Goal: Check status: Check status

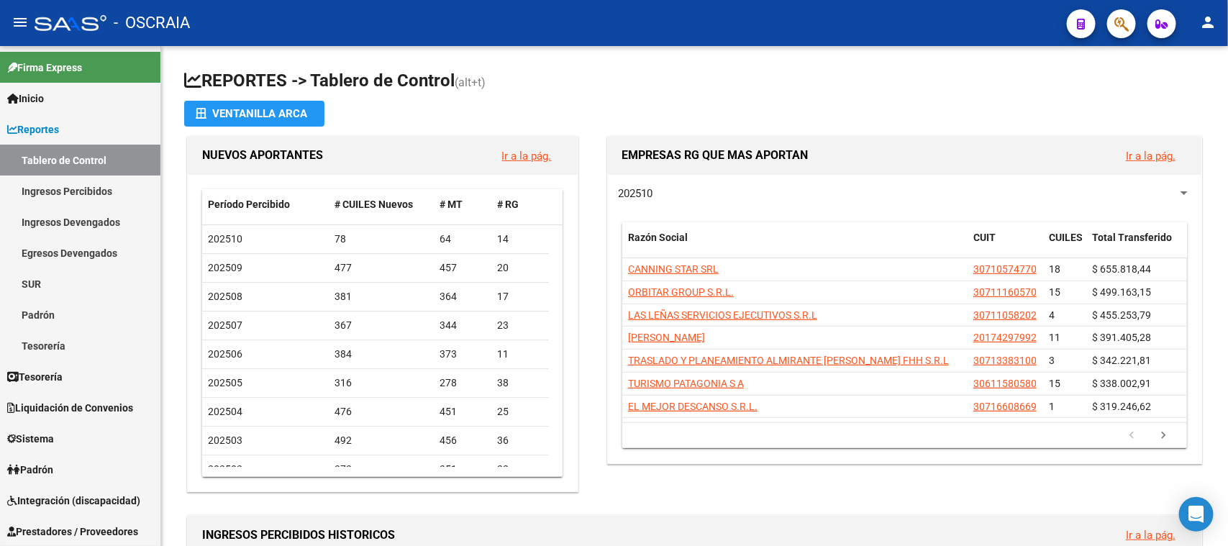
click at [1121, 9] on span "button" at bounding box center [1122, 24] width 14 height 30
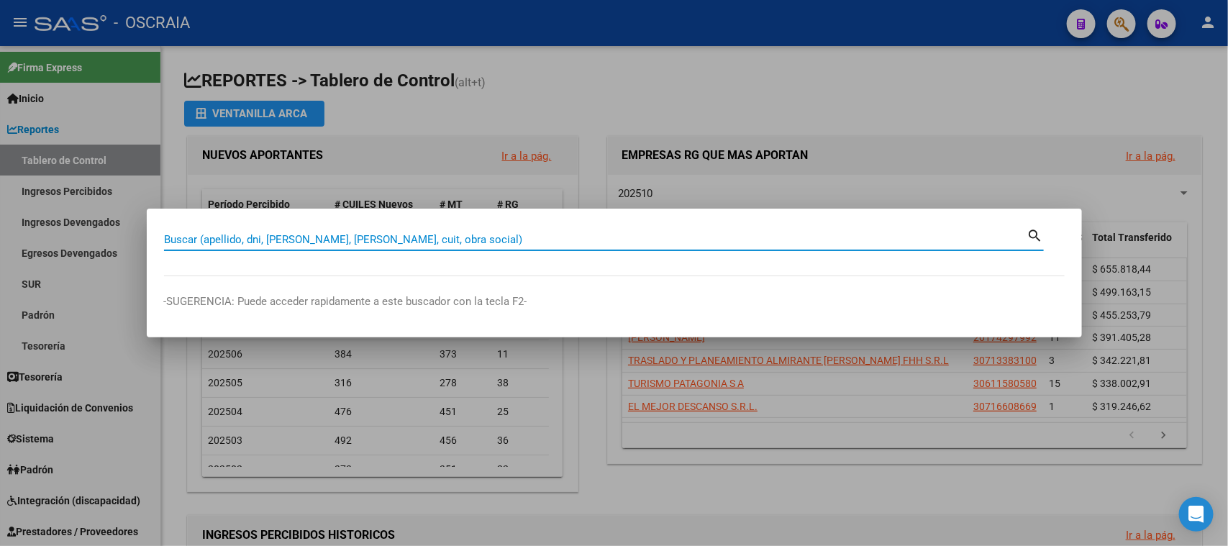
paste input "24412750"
type input "24412750"
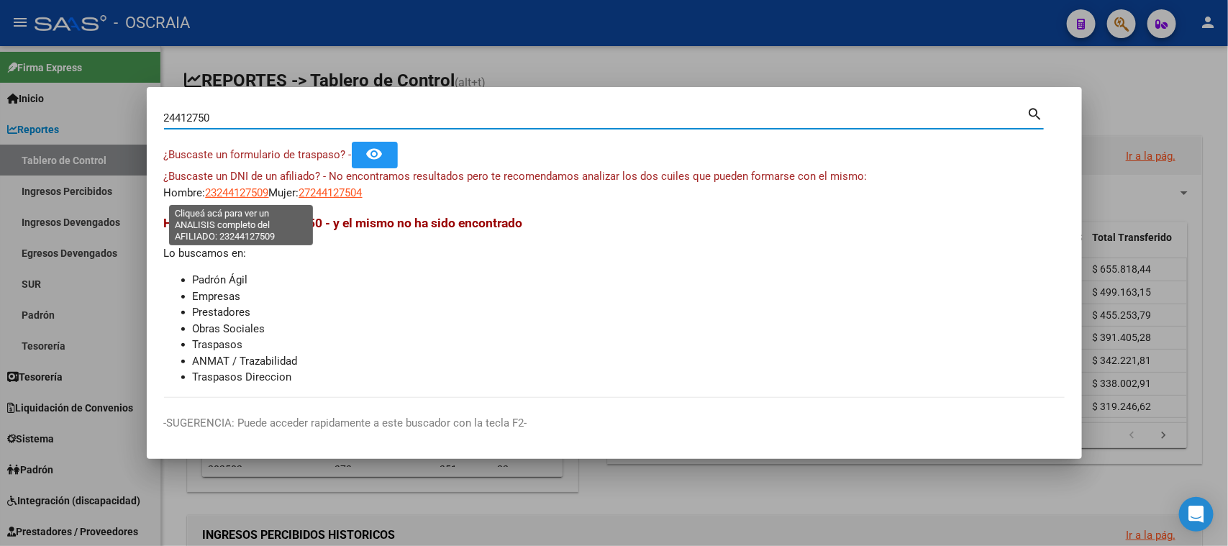
click at [238, 192] on span "23244127509" at bounding box center [237, 192] width 63 height 13
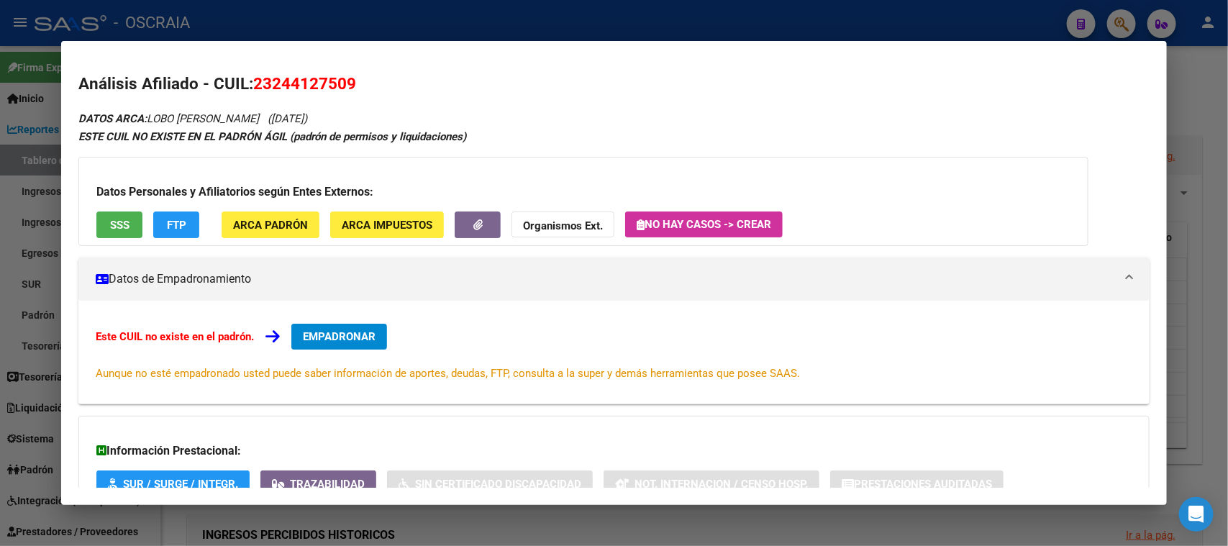
click at [281, 78] on span "23244127509" at bounding box center [304, 83] width 103 height 19
copy span "23244127509"
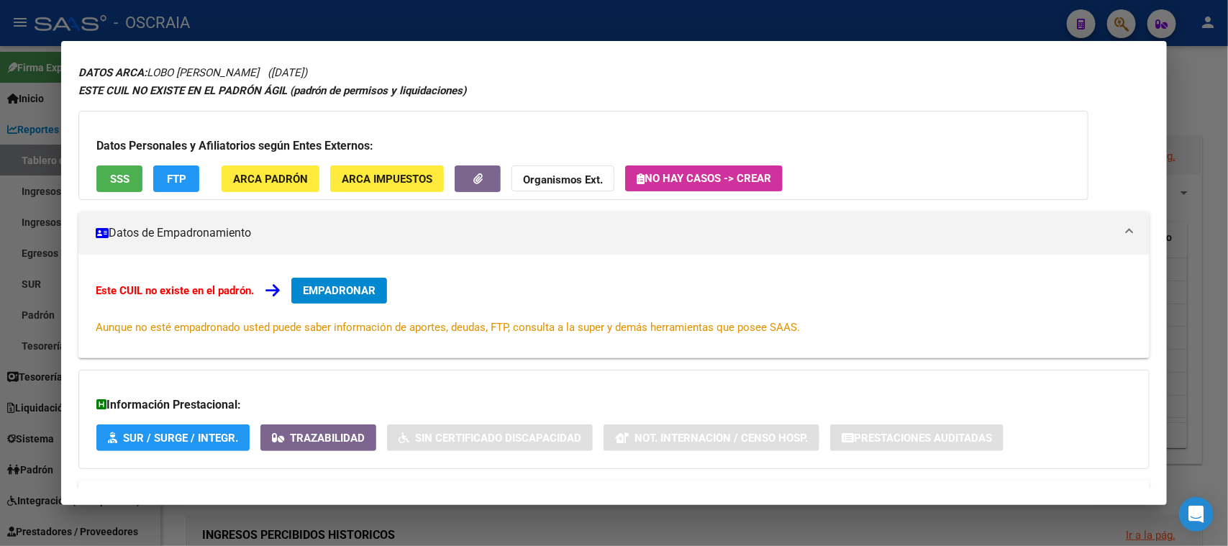
scroll to position [104, 0]
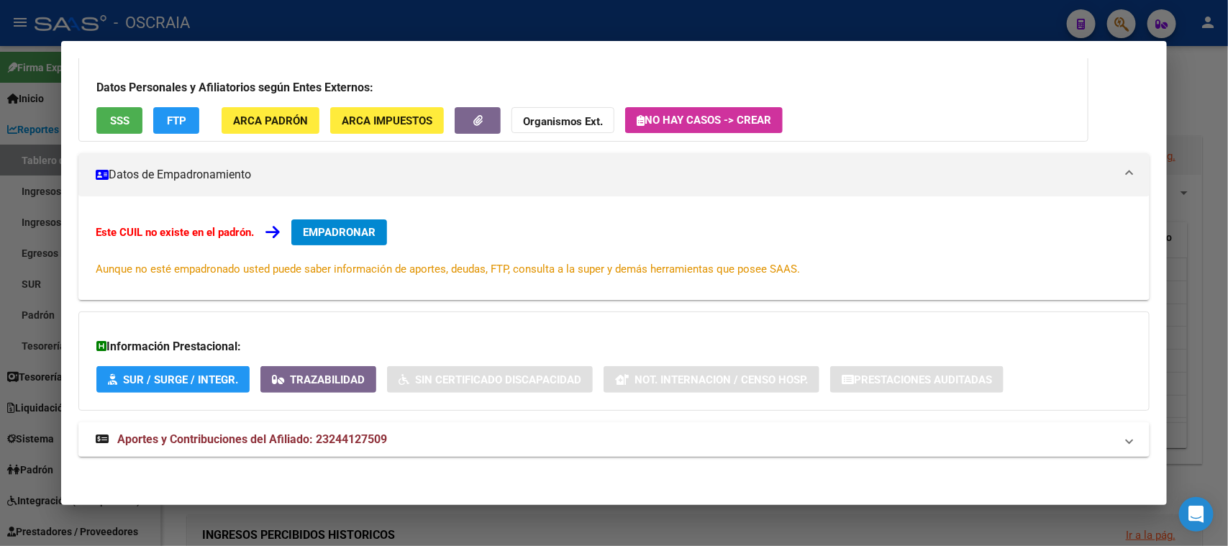
click at [353, 409] on div "Información Prestacional: SUR / SURGE / INTEGR. Trazabilidad Sin Certificado Di…" at bounding box center [613, 361] width 1071 height 99
click at [358, 428] on mat-expansion-panel-header "Aportes y Contribuciones del Afiliado: 23244127509" at bounding box center [613, 439] width 1071 height 35
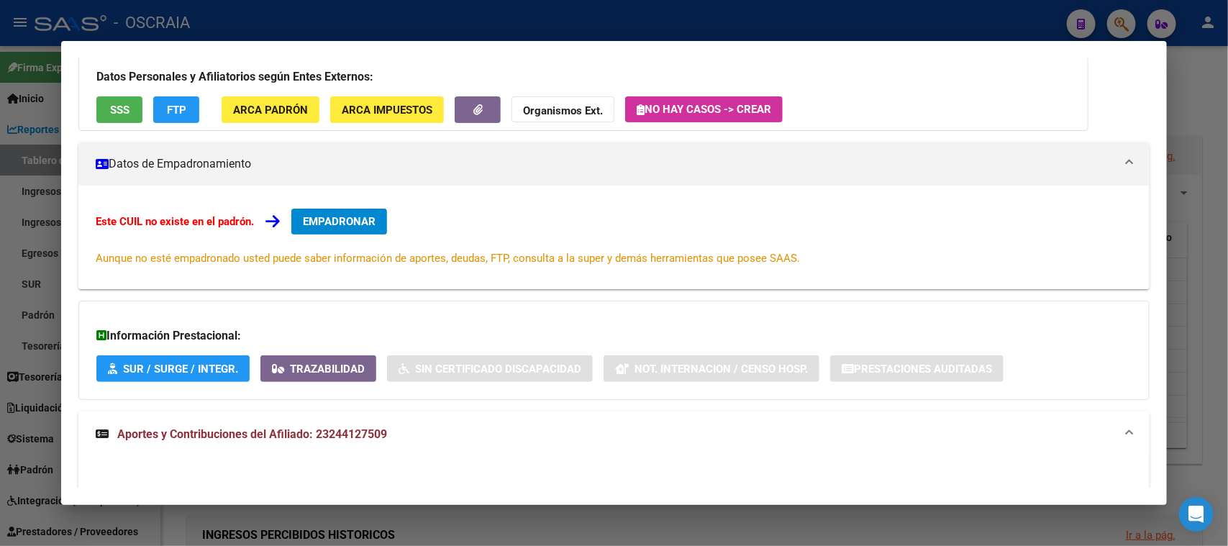
scroll to position [0, 0]
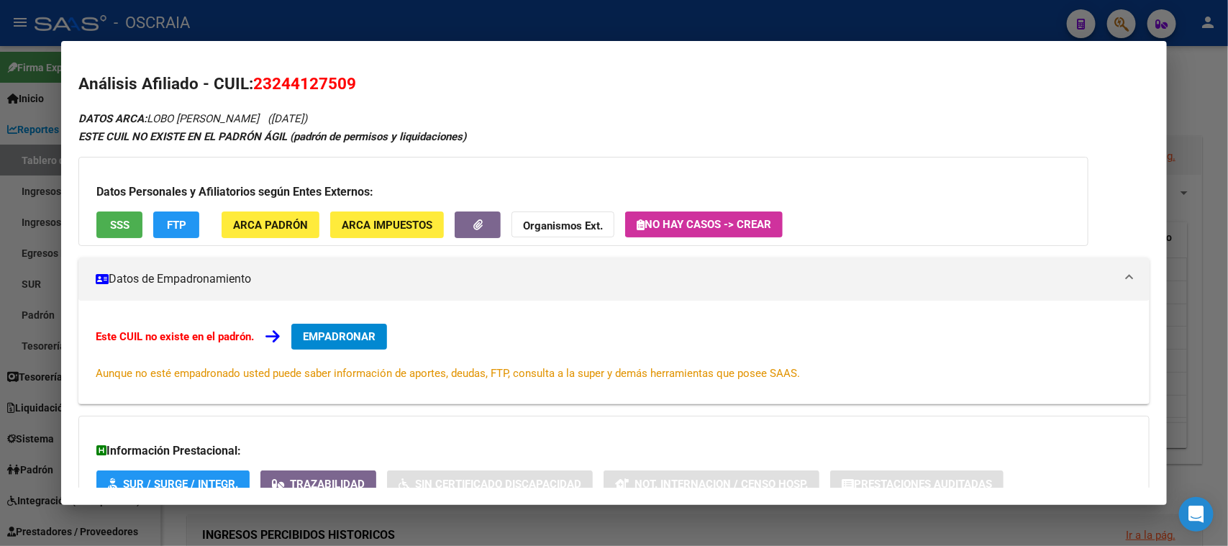
click at [373, 16] on div at bounding box center [614, 273] width 1228 height 546
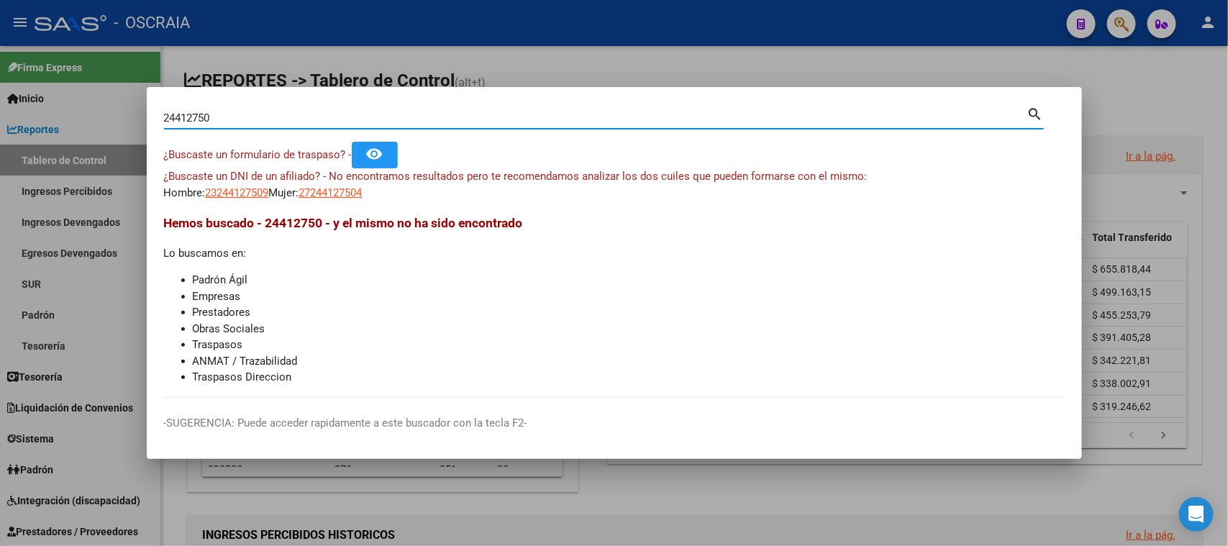
click at [220, 113] on input "24412750" at bounding box center [595, 118] width 863 height 13
drag, startPoint x: 224, startPoint y: 112, endPoint x: 175, endPoint y: 117, distance: 49.1
click at [175, 117] on input "24412750" at bounding box center [595, 118] width 863 height 13
click at [218, 194] on span "23244127509" at bounding box center [237, 192] width 63 height 13
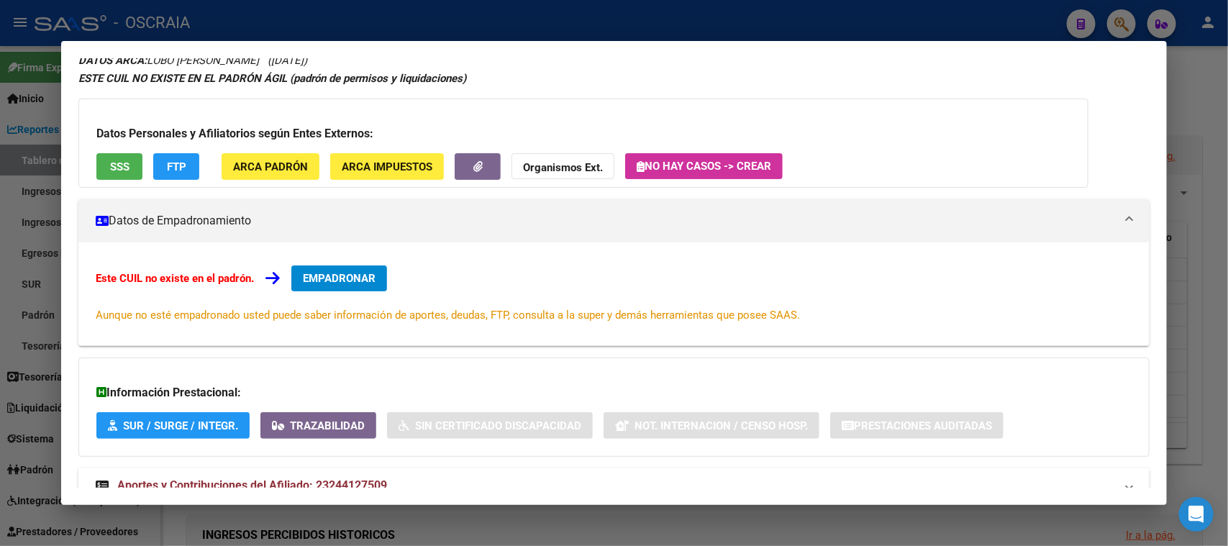
scroll to position [104, 0]
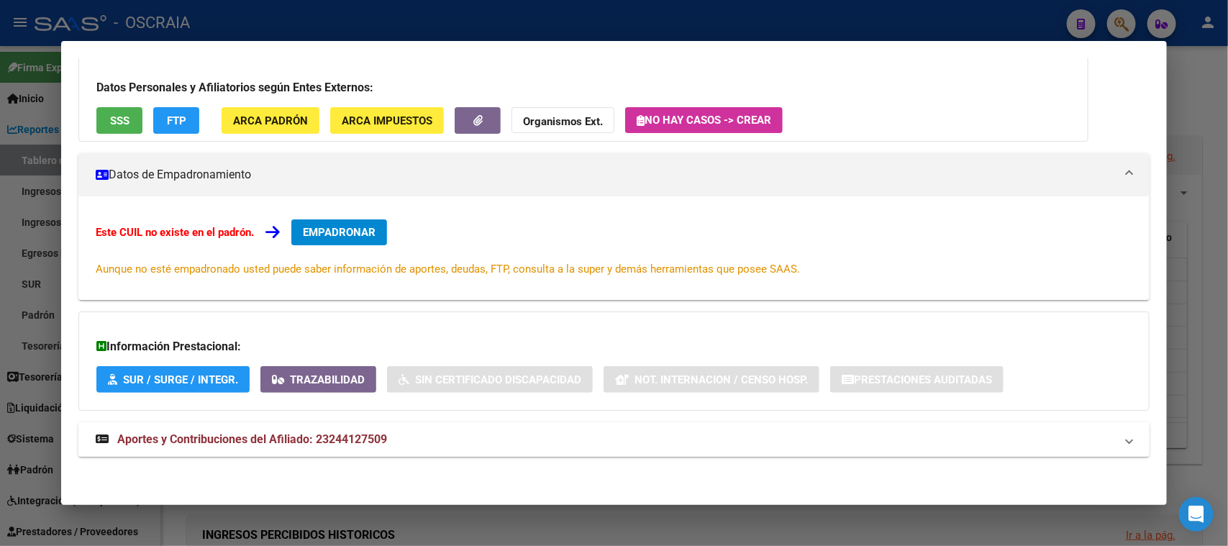
click at [213, 446] on strong "Aportes y Contribuciones del Afiliado: 23244127509" at bounding box center [241, 439] width 291 height 17
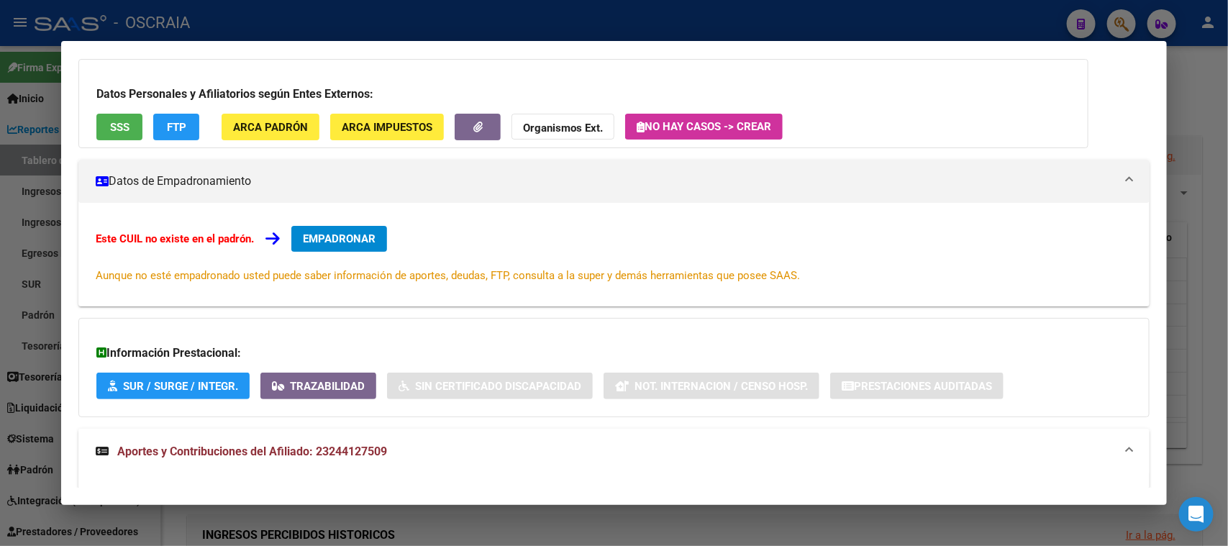
scroll to position [0, 0]
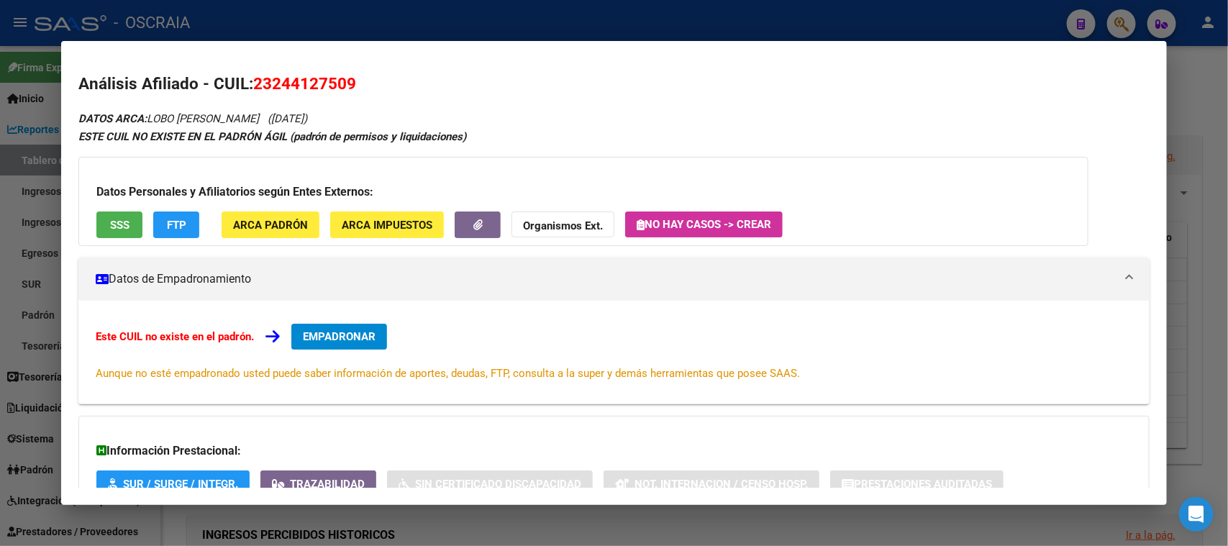
click at [288, 76] on span "23244127509" at bounding box center [304, 83] width 103 height 19
copy span "23244127509"
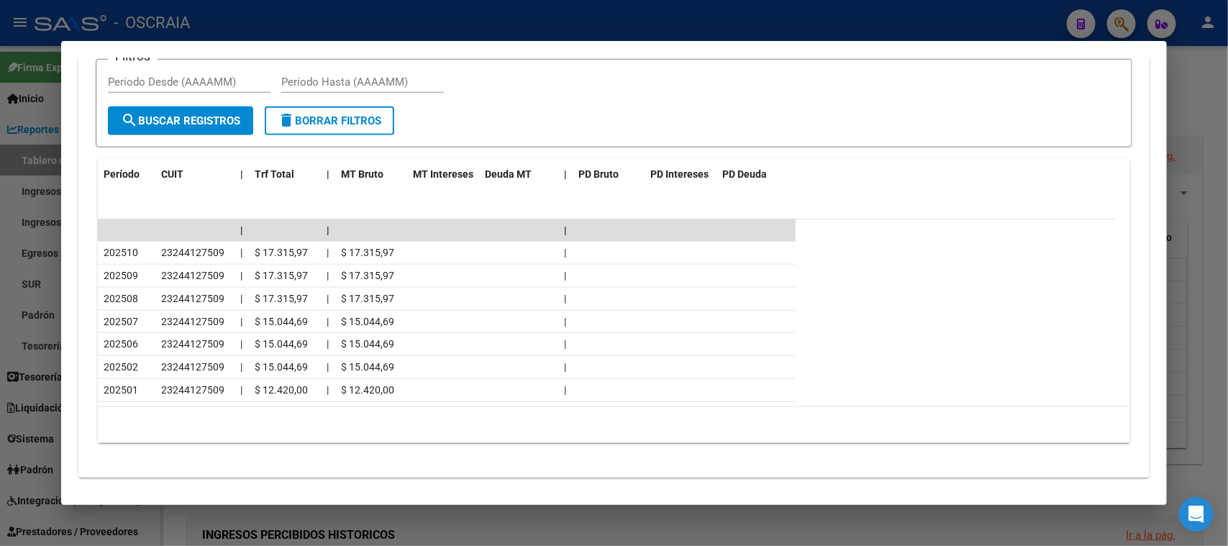
scroll to position [679, 0]
